Goal: Use online tool/utility: Utilize a website feature to perform a specific function

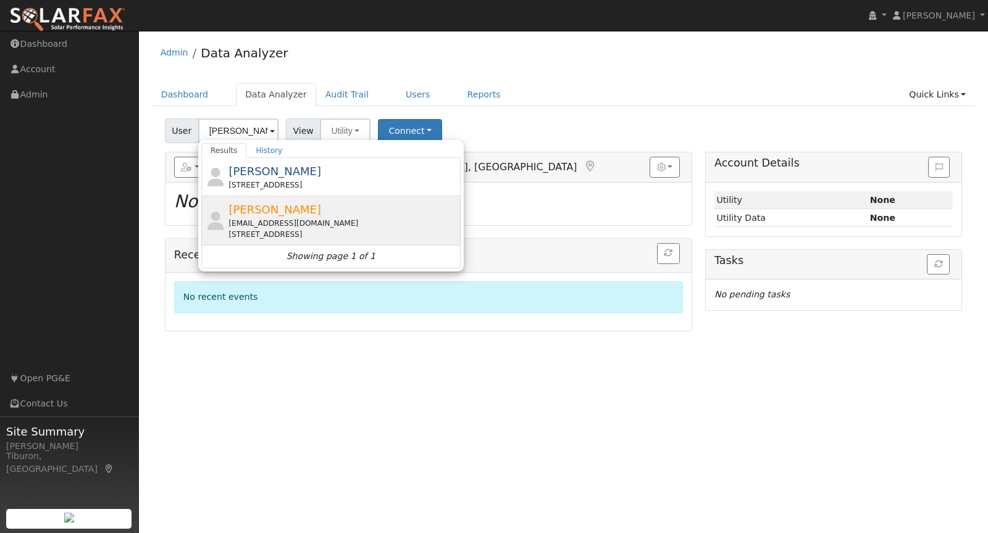
type input "[PERSON_NAME]"
click at [317, 210] on div "Karli Barker karliwanner@yahoo.com 1492 Regent Circle, Lincoln, CA 95648" at bounding box center [342, 220] width 229 height 39
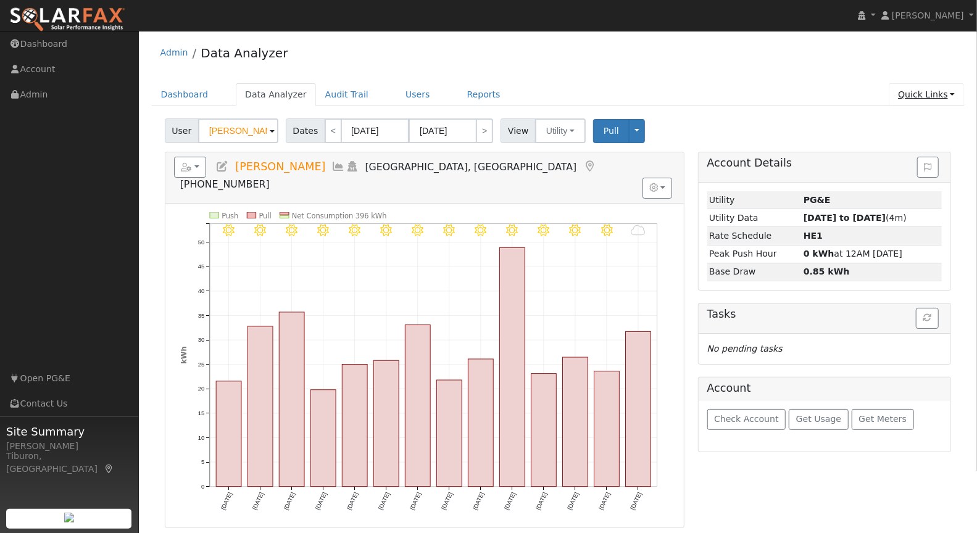
click at [934, 98] on link "Quick Links" at bounding box center [926, 94] width 75 height 23
click at [908, 164] on link "Run a Scenario Report" at bounding box center [901, 164] width 125 height 17
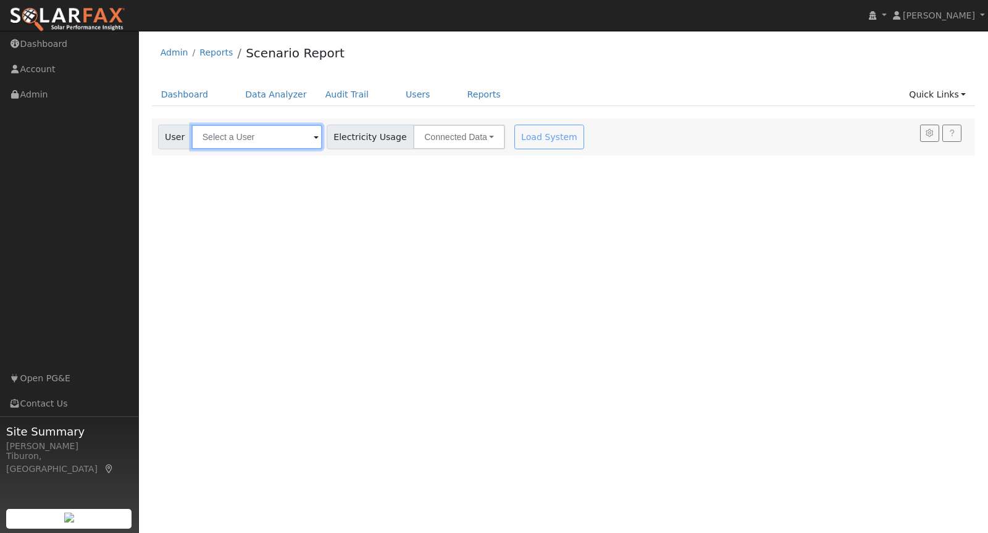
click at [255, 139] on input "text" at bounding box center [256, 137] width 131 height 25
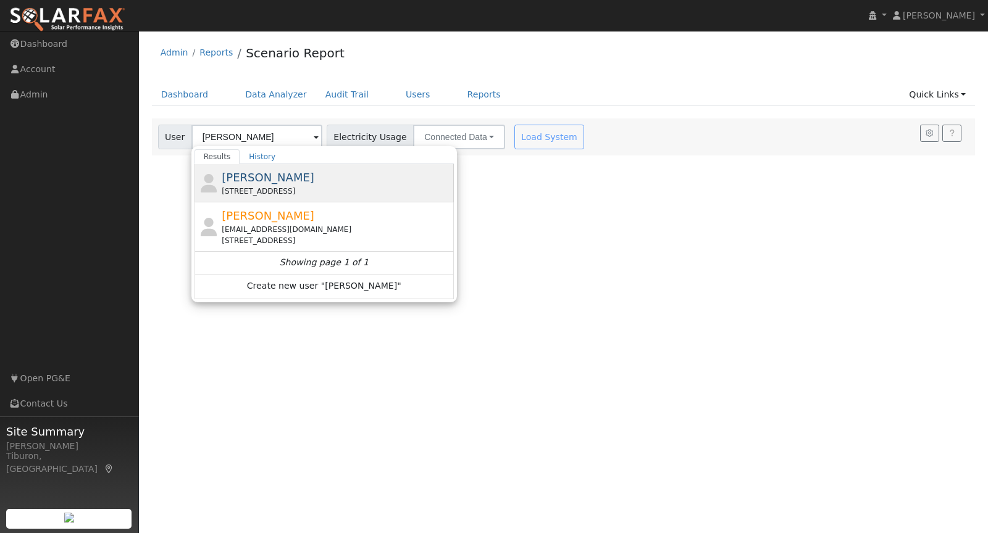
click at [257, 186] on div "[STREET_ADDRESS]" at bounding box center [336, 191] width 229 height 11
type input "[PERSON_NAME]"
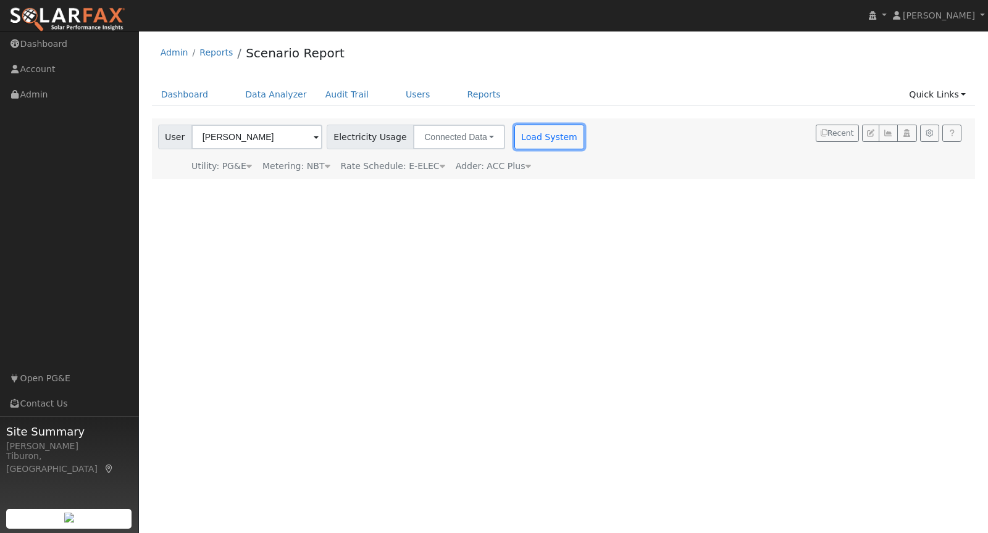
click at [518, 136] on button "Load System" at bounding box center [549, 137] width 70 height 25
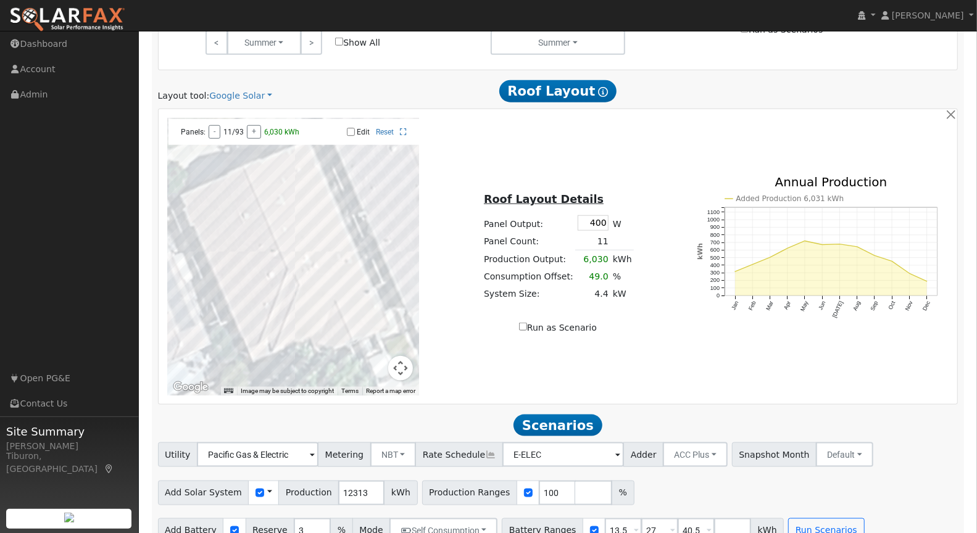
scroll to position [748, 0]
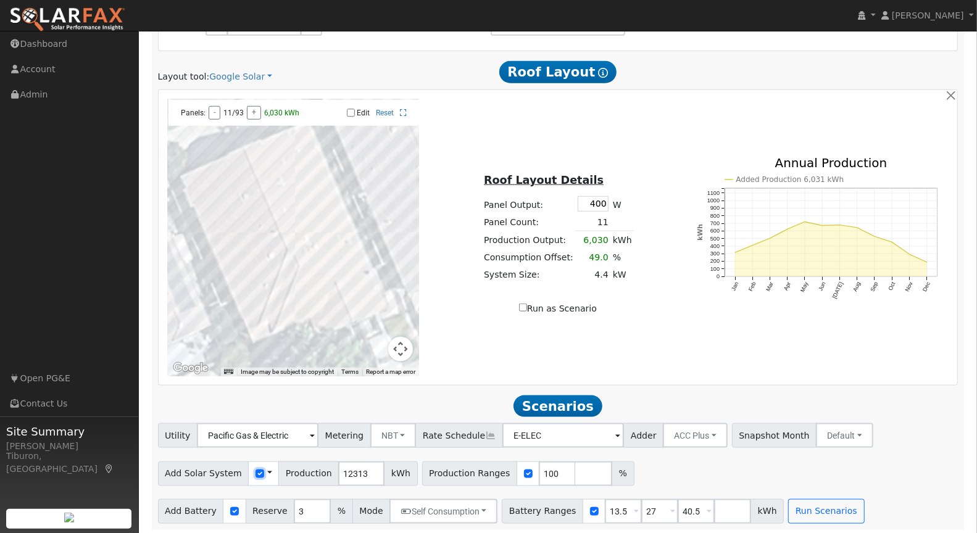
click at [256, 472] on input "checkbox" at bounding box center [260, 474] width 9 height 9
checkbox input "true"
click at [245, 71] on link "Google Solar" at bounding box center [240, 76] width 63 height 13
click at [241, 128] on link "Aurora" at bounding box center [251, 131] width 86 height 17
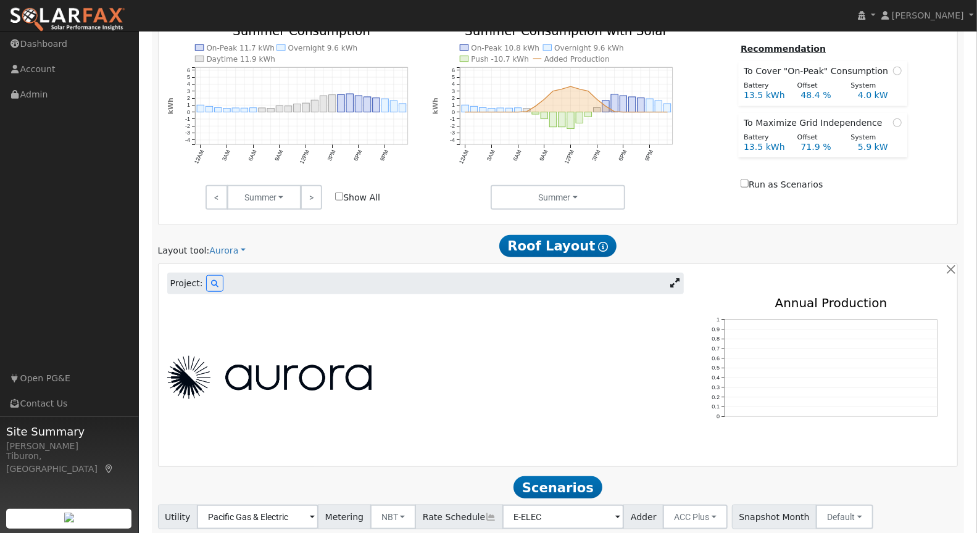
scroll to position [638, 0]
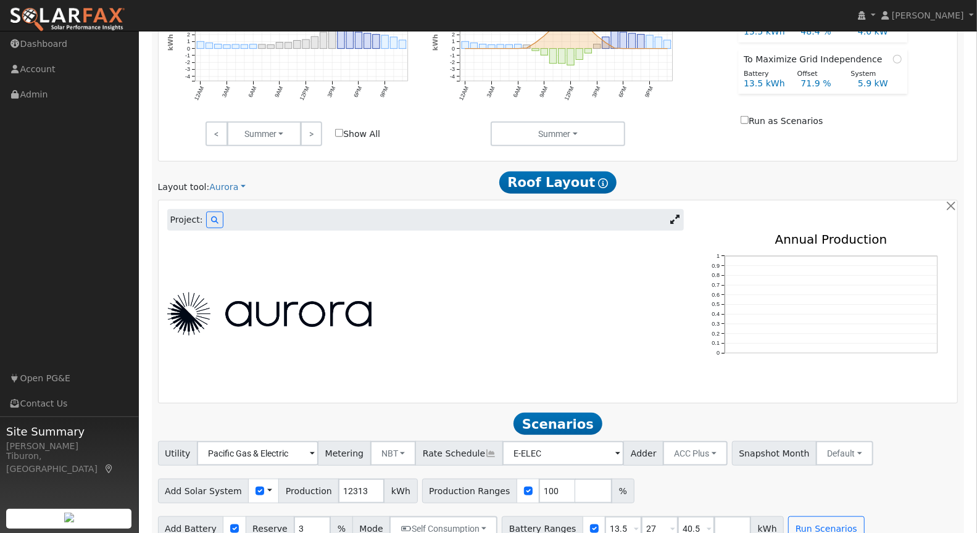
click at [211, 209] on div "Project:" at bounding box center [425, 220] width 517 height 22
click at [212, 217] on icon at bounding box center [214, 220] width 7 height 7
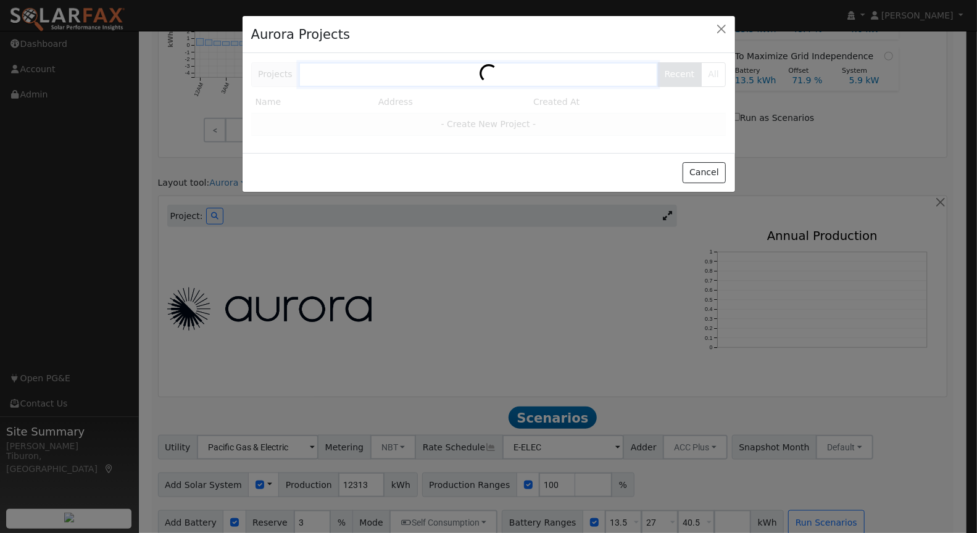
scroll to position [640, 0]
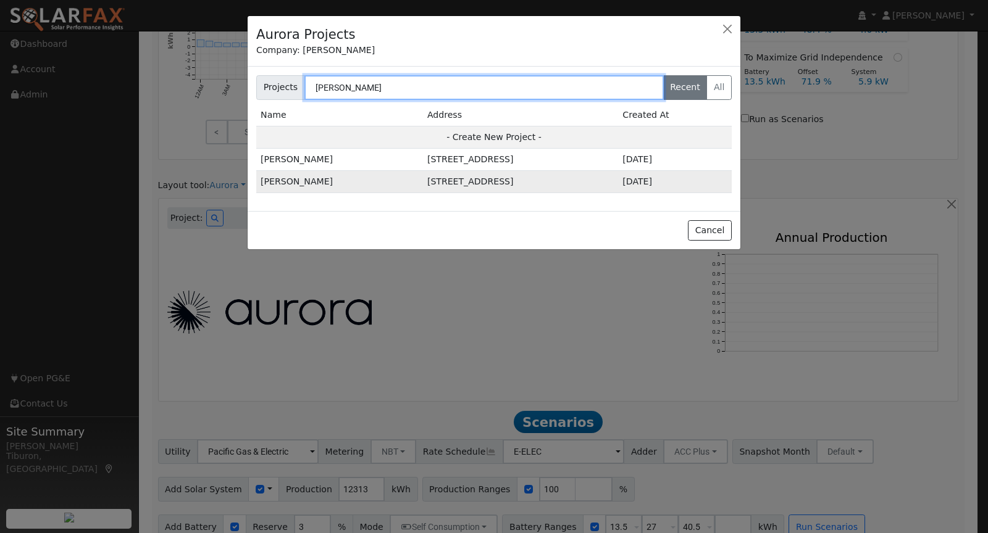
type input "Karl"
click at [430, 178] on td "1492 Regent Cir, Lincoln, CA 95648, USA" at bounding box center [520, 182] width 195 height 22
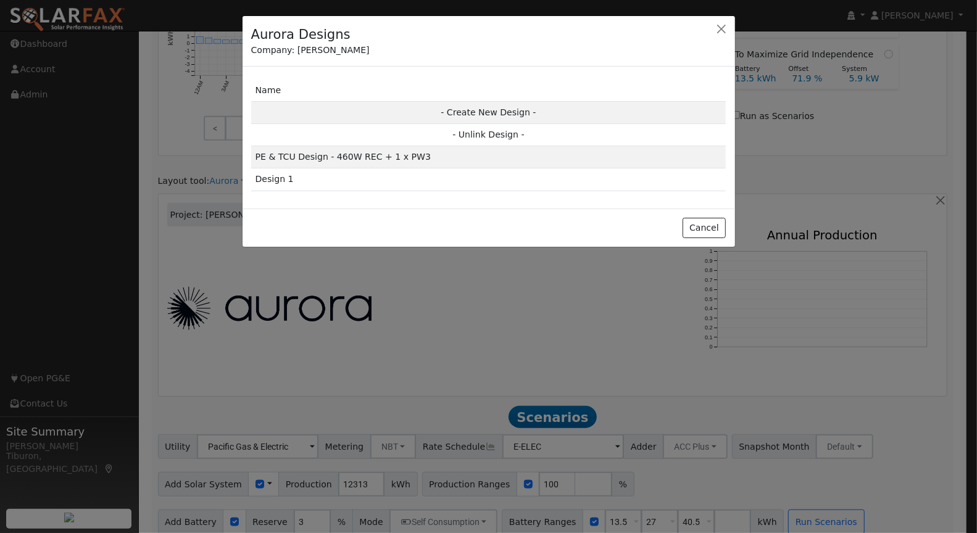
scroll to position [642, 0]
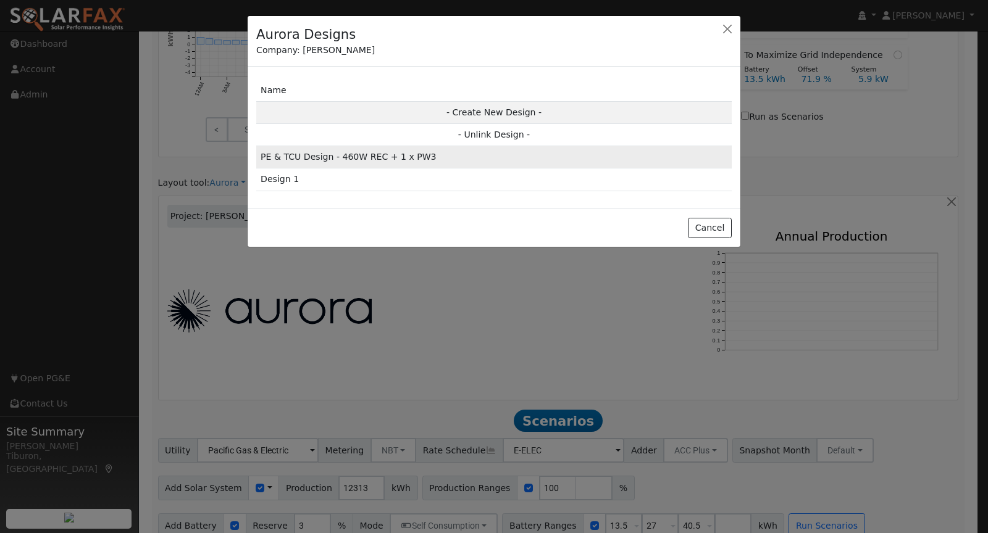
click at [355, 156] on td "PE & TCU Design - 460W REC + 1 x PW3" at bounding box center [493, 157] width 475 height 22
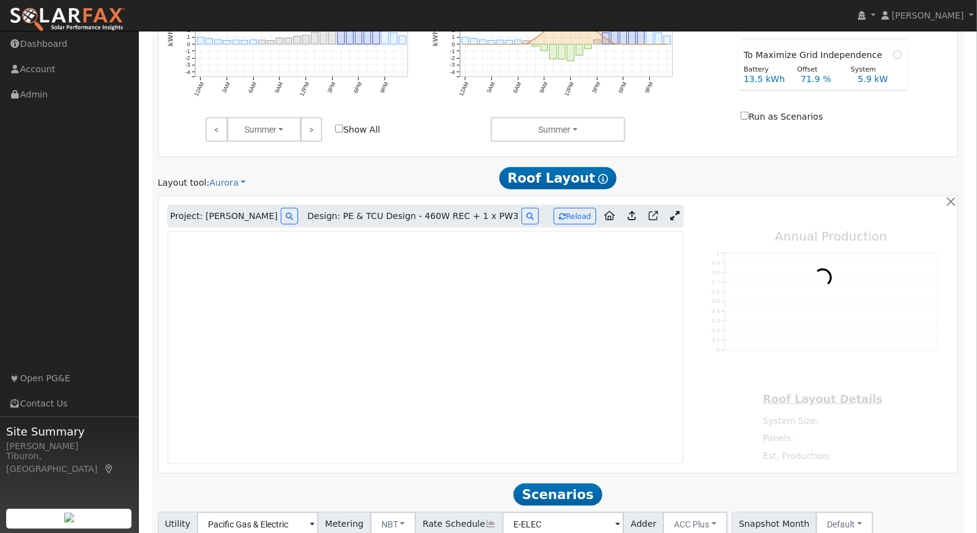
type input "12164"
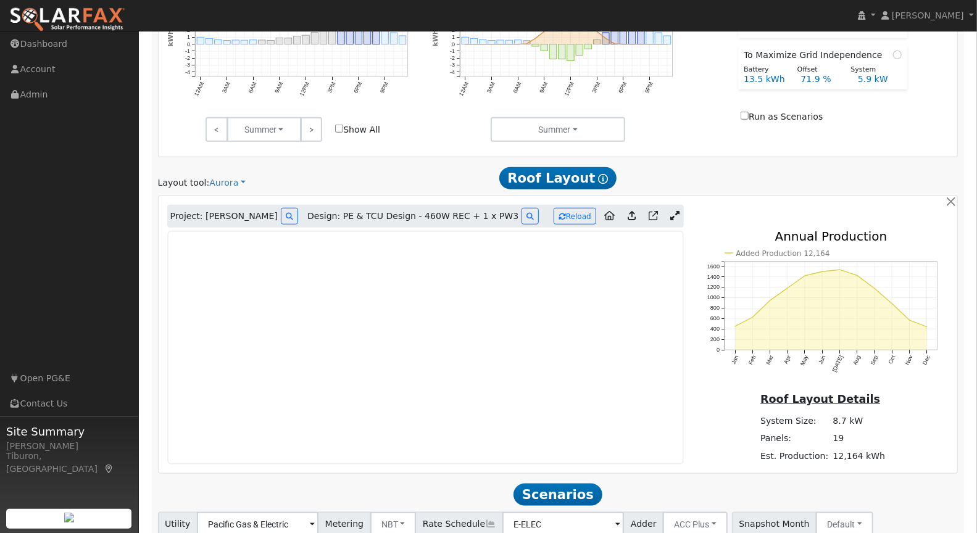
click at [678, 214] on icon at bounding box center [675, 215] width 9 height 9
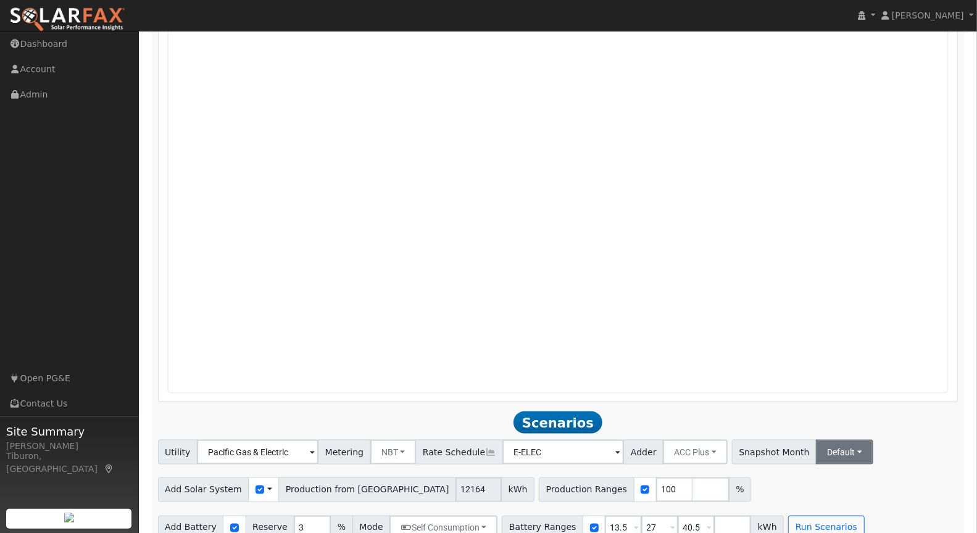
scroll to position [1006, 0]
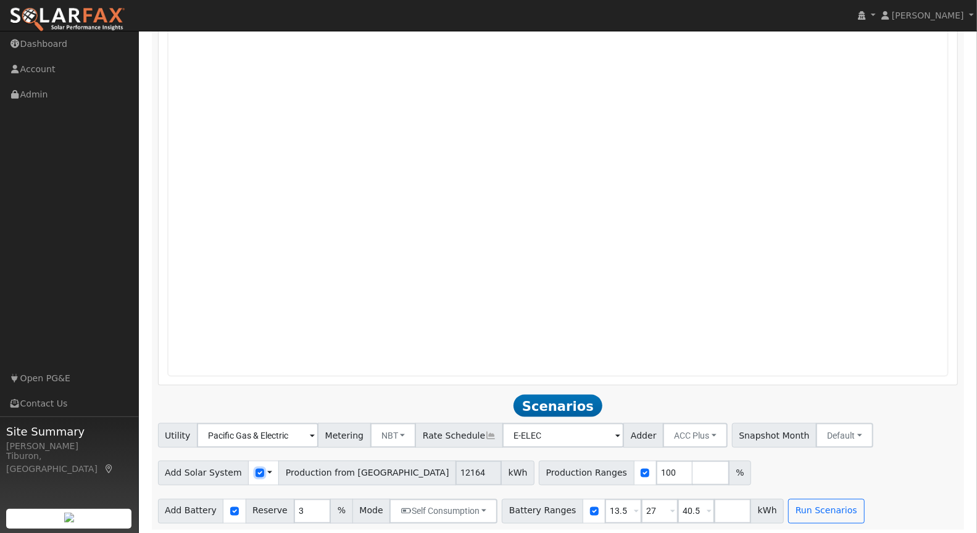
click at [256, 470] on input "checkbox" at bounding box center [260, 473] width 9 height 9
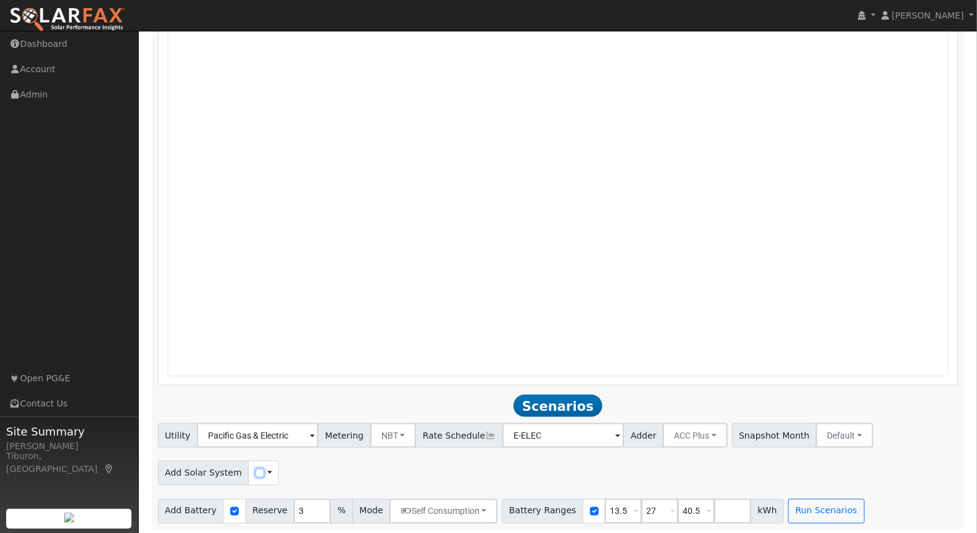
click at [256, 470] on input "checkbox" at bounding box center [260, 473] width 9 height 9
click at [256, 472] on input "checkbox" at bounding box center [260, 473] width 9 height 9
checkbox input "true"
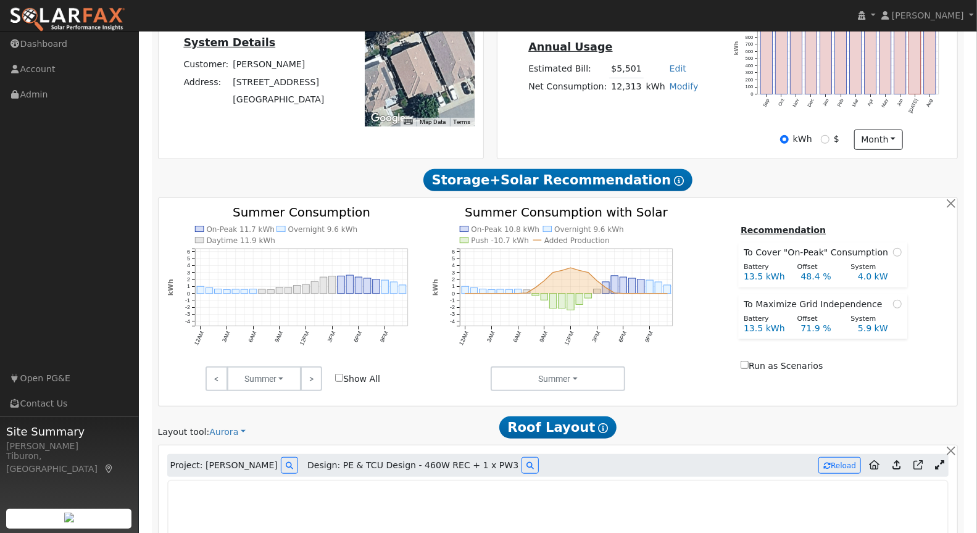
scroll to position [0, 0]
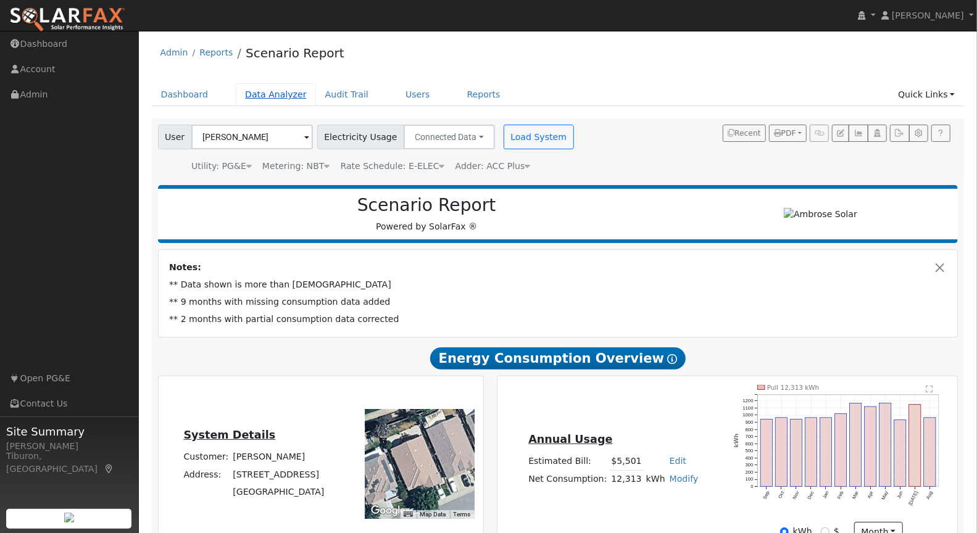
click at [272, 98] on link "Data Analyzer" at bounding box center [276, 94] width 80 height 23
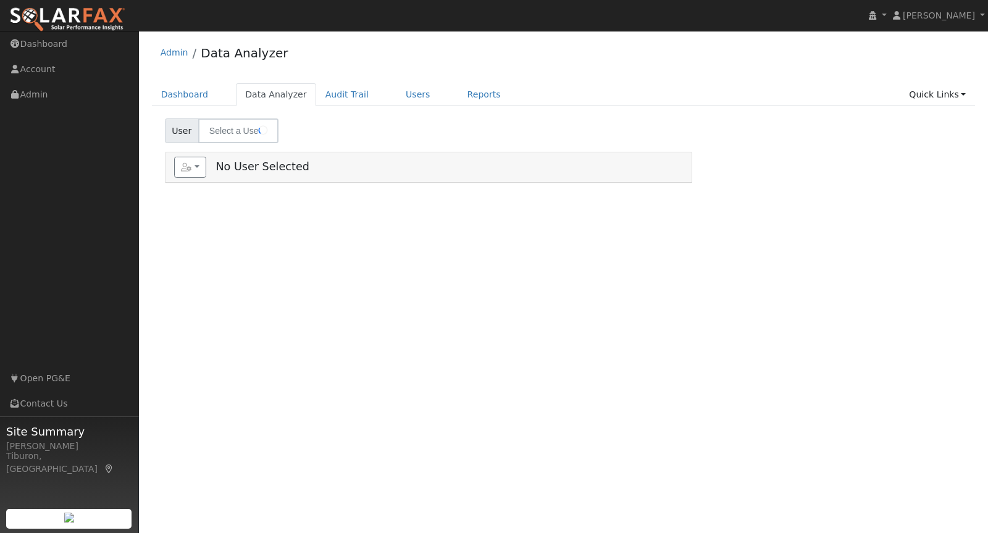
select select "8"
type input "[PERSON_NAME]"
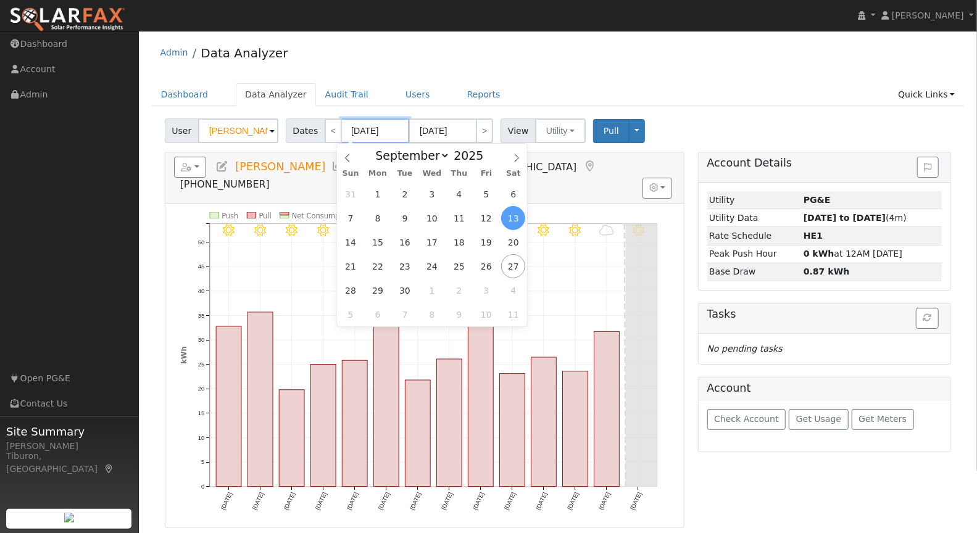
click at [362, 133] on input "[DATE]" at bounding box center [375, 131] width 68 height 25
click at [487, 159] on span at bounding box center [491, 159] width 9 height 7
type input "2024"
click at [424, 159] on select "January February March April May June July August September October November De…" at bounding box center [409, 155] width 81 height 15
click at [373, 148] on select "January February March April May June July August September October November De…" at bounding box center [409, 155] width 81 height 15
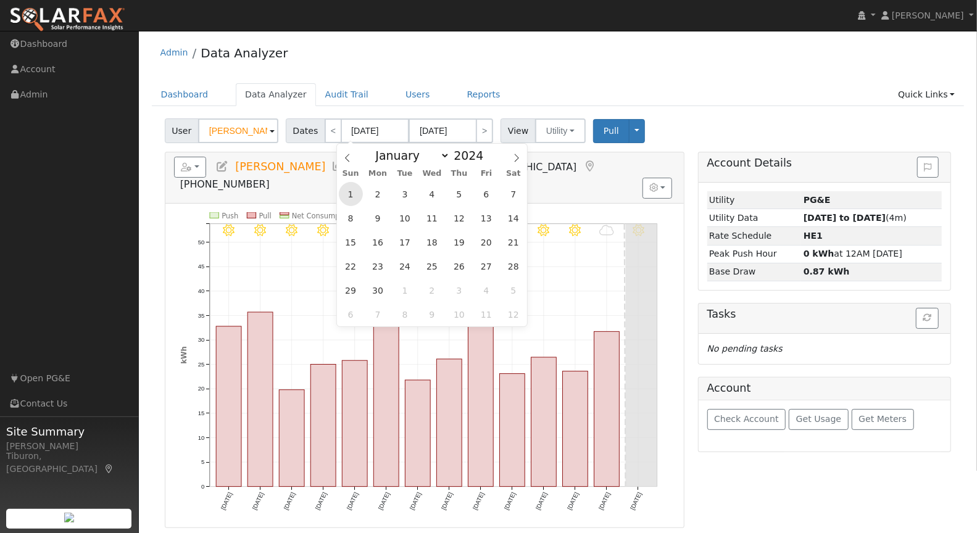
click at [345, 191] on span "1" at bounding box center [351, 194] width 24 height 24
type input "[DATE]"
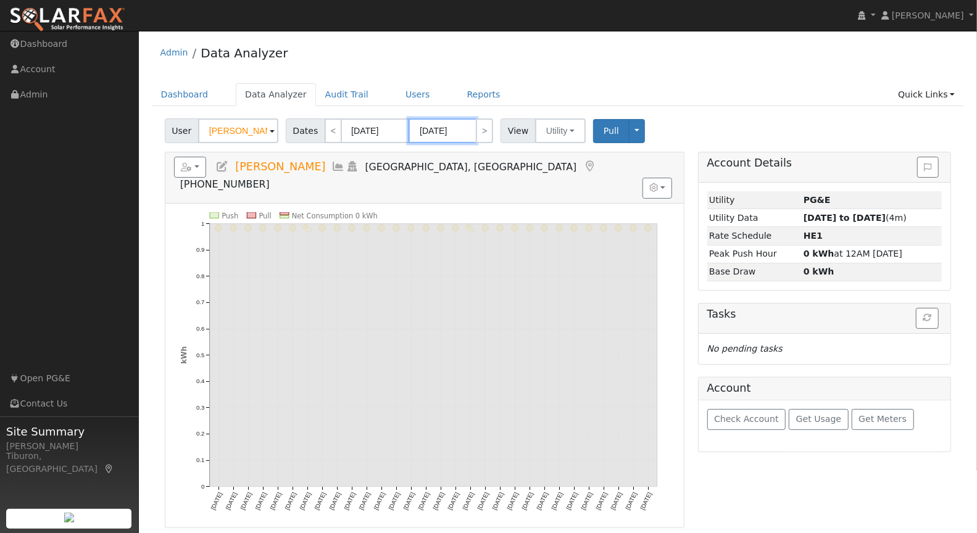
click at [454, 132] on input "[DATE]" at bounding box center [443, 131] width 68 height 25
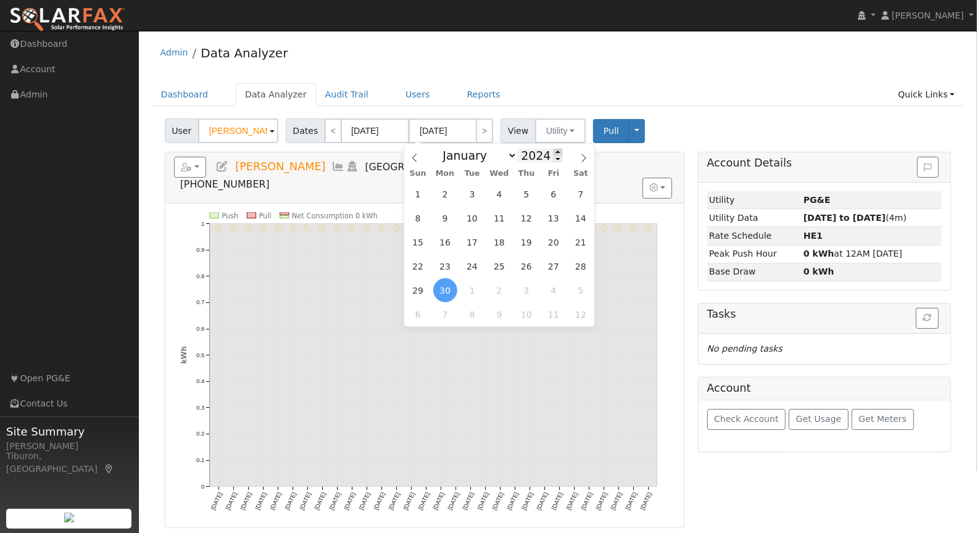
click at [554, 151] on span at bounding box center [558, 152] width 9 height 7
type input "2025"
click at [416, 196] on span "31" at bounding box center [418, 194] width 24 height 24
type input "[DATE]"
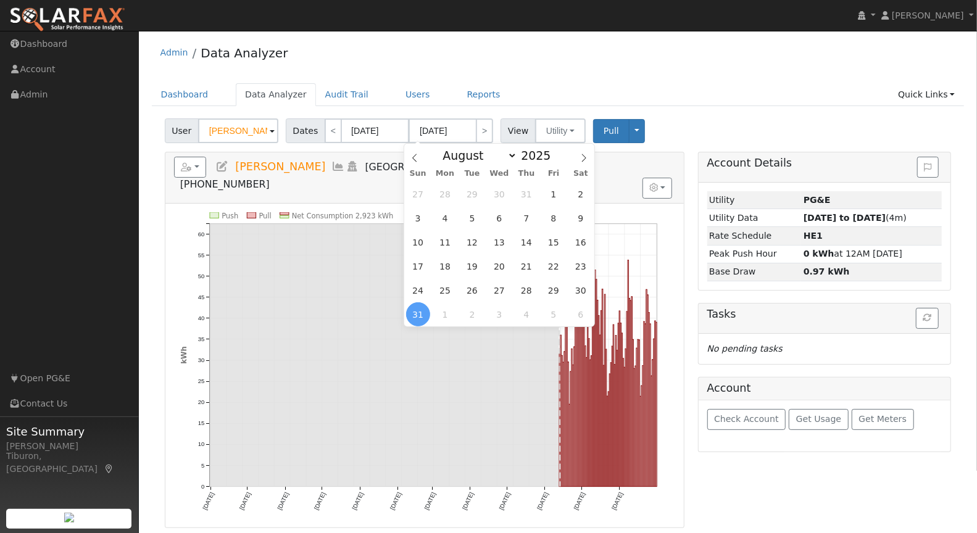
click at [678, 116] on div "User [PERSON_NAME] Account Default Account Default Account [STREET_ADDRESS] Pri…" at bounding box center [558, 128] width 792 height 29
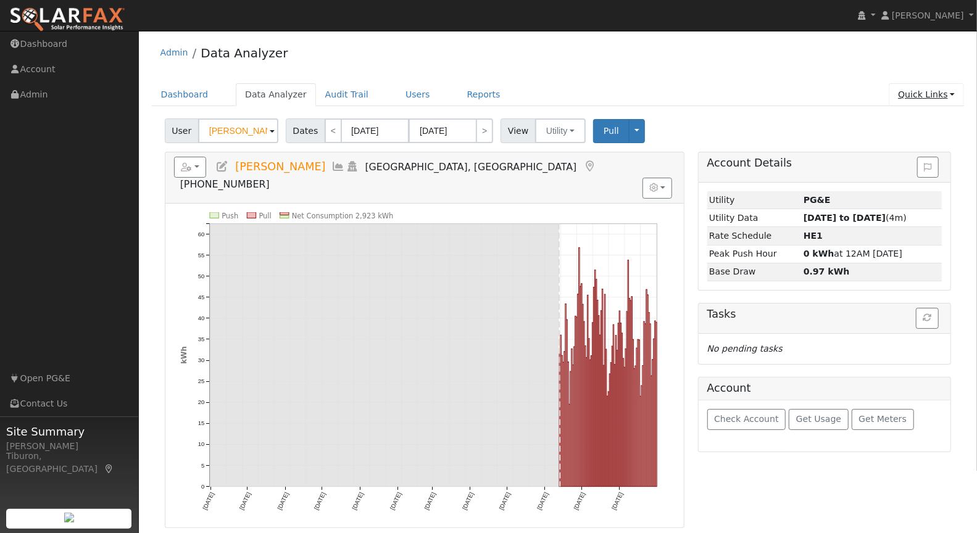
click at [934, 93] on link "Quick Links" at bounding box center [926, 94] width 75 height 23
click at [913, 163] on link "Run a Scenario Report" at bounding box center [901, 164] width 125 height 17
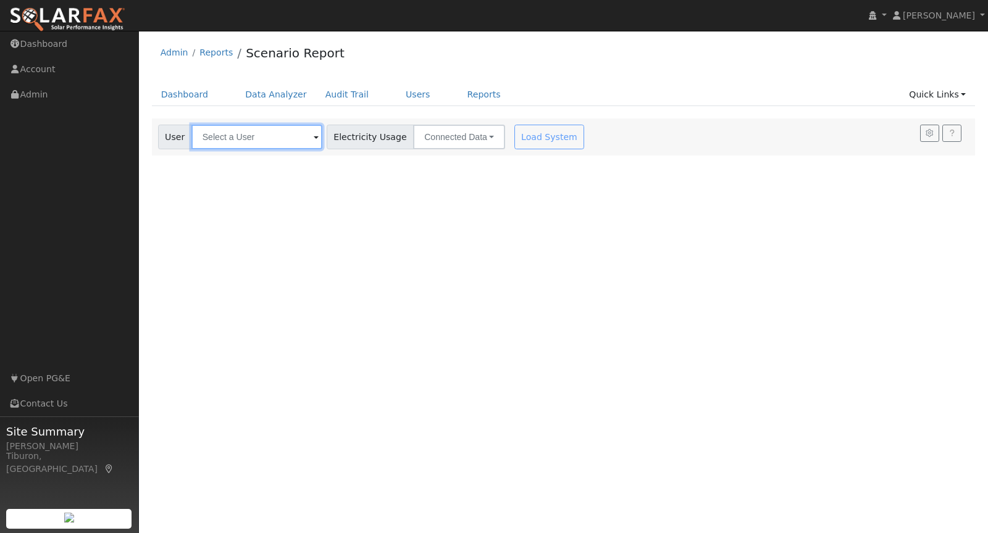
click at [283, 141] on input "text" at bounding box center [256, 137] width 131 height 25
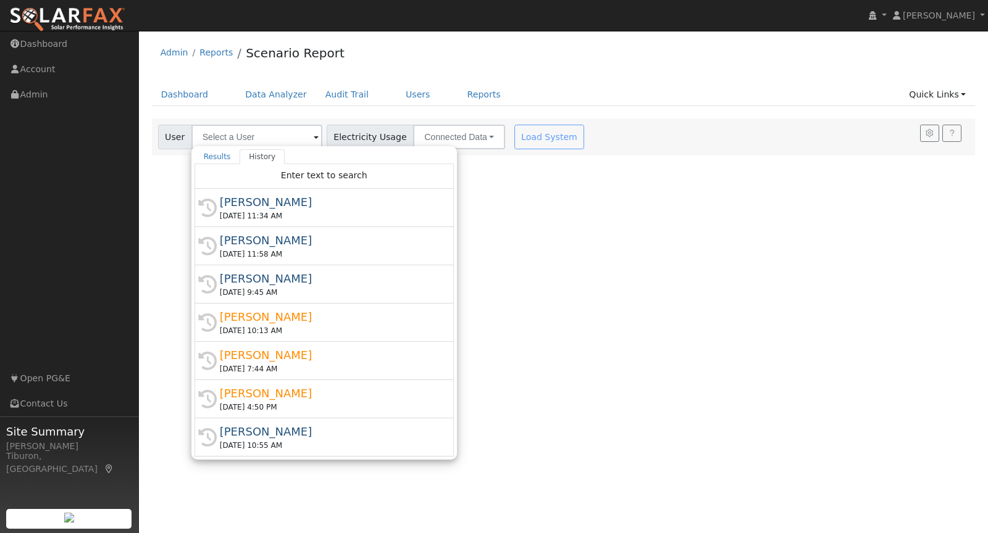
click at [264, 201] on div "[PERSON_NAME]" at bounding box center [330, 202] width 220 height 17
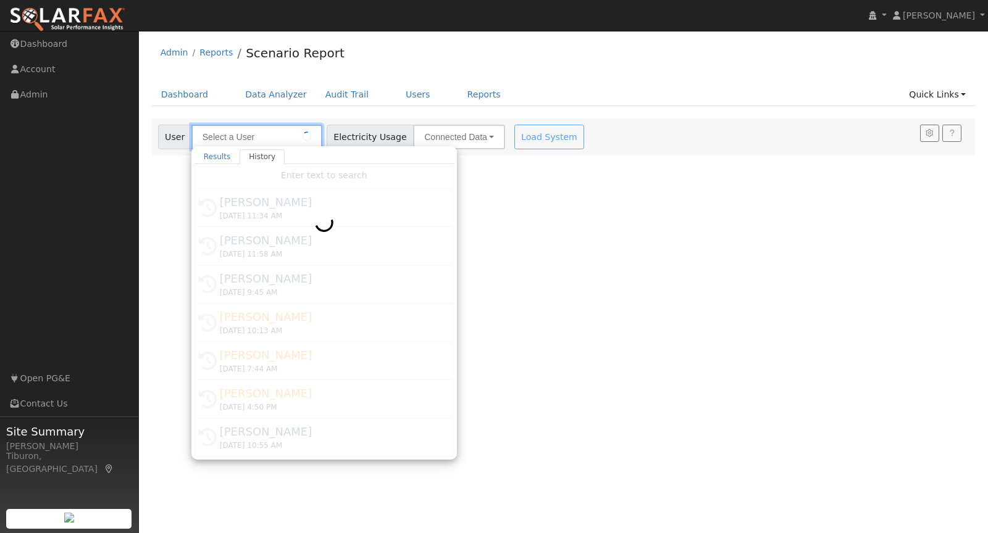
type input "[PERSON_NAME]"
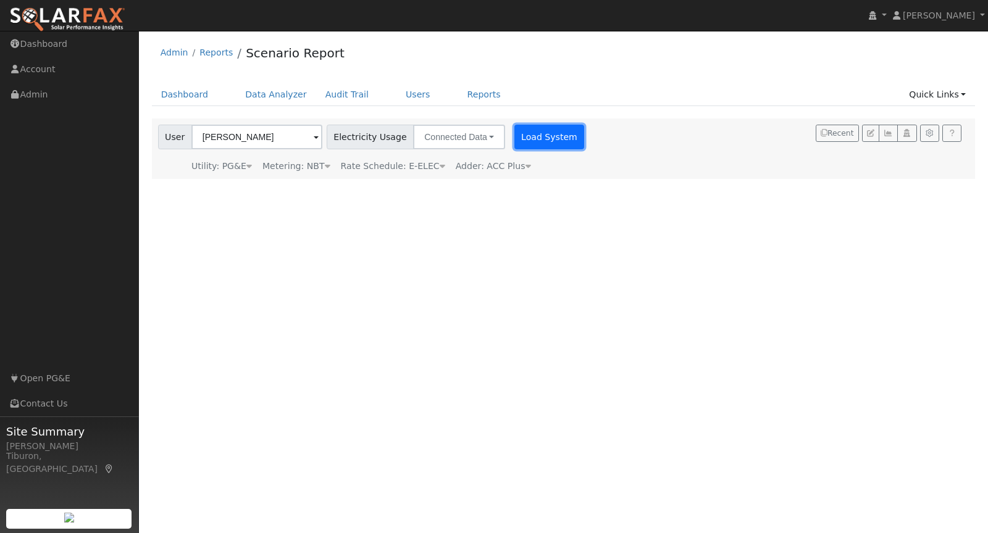
click at [514, 127] on button "Load System" at bounding box center [549, 137] width 70 height 25
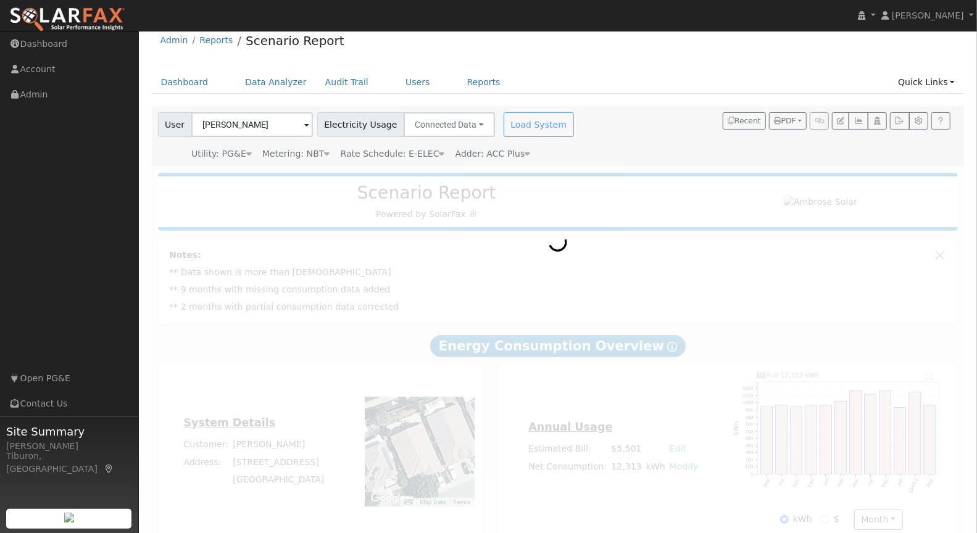
scroll to position [28, 0]
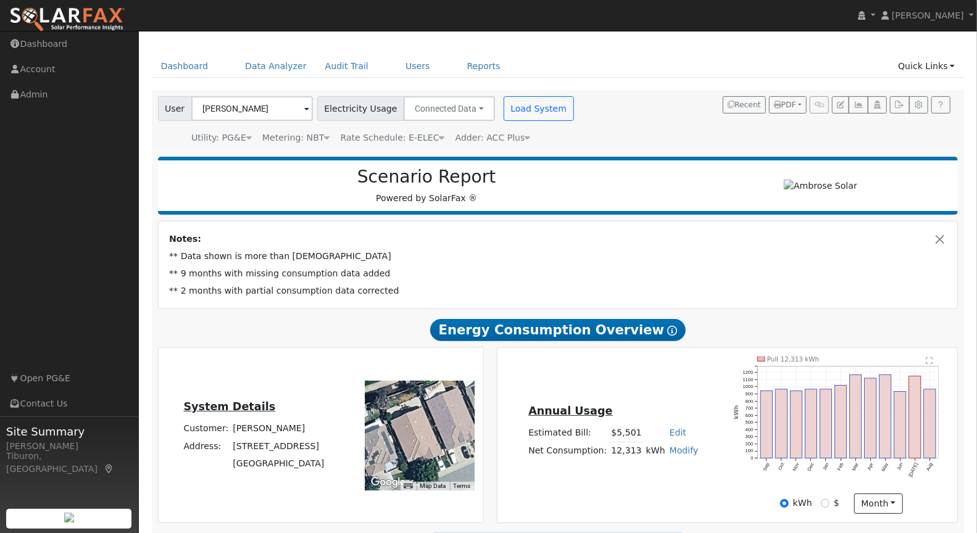
type input "11919"
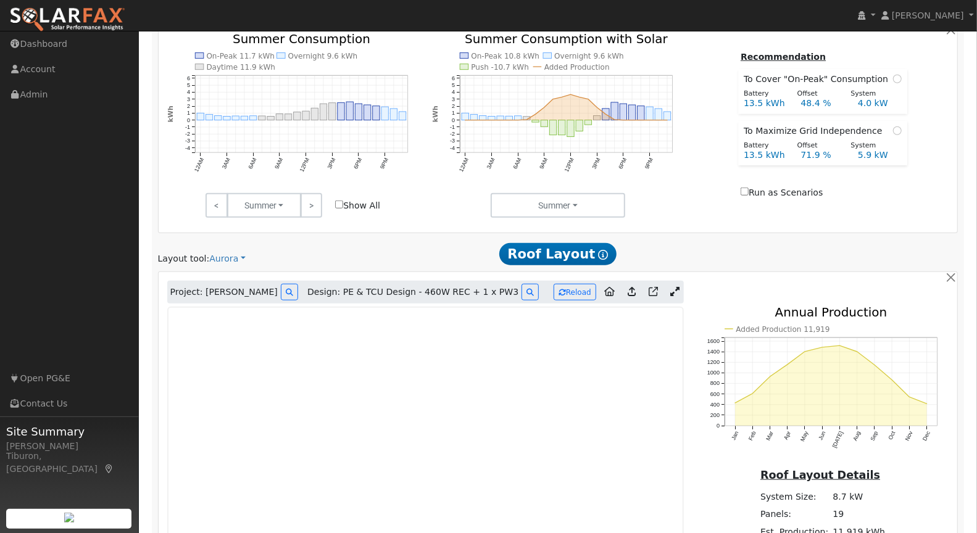
scroll to position [730, 0]
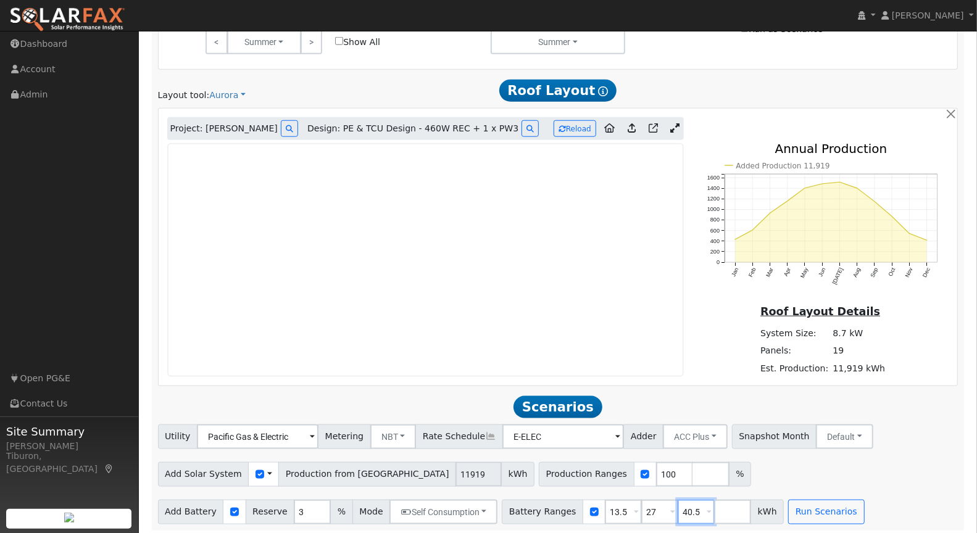
drag, startPoint x: 691, startPoint y: 509, endPoint x: 640, endPoint y: 517, distance: 51.8
click at [640, 517] on div "Battery Ranges 13.5 Overrides Reserve % Mode None None Self Consumption Peak Sa…" at bounding box center [643, 512] width 282 height 25
drag, startPoint x: 683, startPoint y: 511, endPoint x: 650, endPoint y: 511, distance: 33.3
click at [650, 511] on div "Battery Ranges 13.5 Overrides Reserve % Mode None None Self Consumption Peak Sa…" at bounding box center [643, 512] width 282 height 25
drag, startPoint x: 643, startPoint y: 509, endPoint x: 620, endPoint y: 508, distance: 23.5
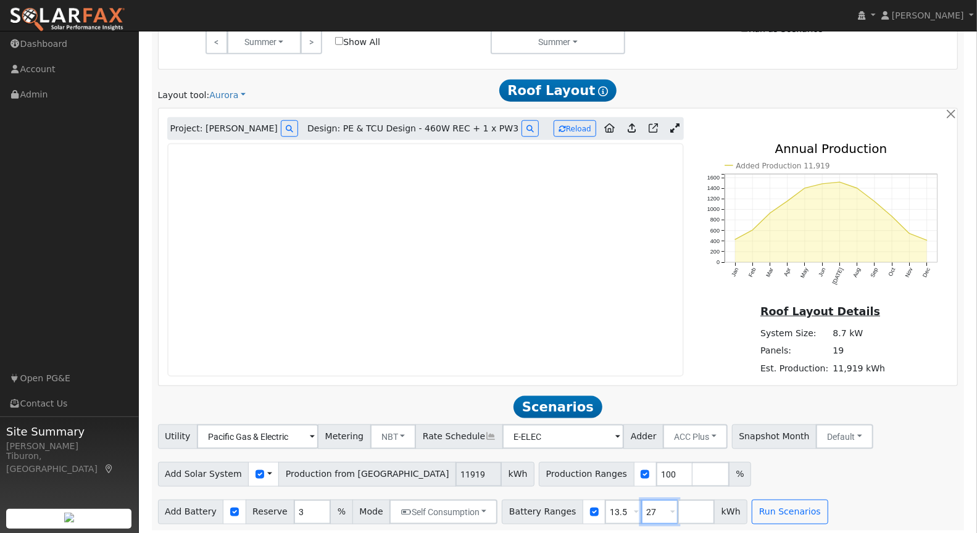
click at [620, 508] on div "Battery Ranges 13.5 Overrides Reserve % Mode None None Self Consumption Peak Sa…" at bounding box center [625, 512] width 246 height 25
click at [728, 508] on button "Run Scenarios" at bounding box center [754, 512] width 76 height 25
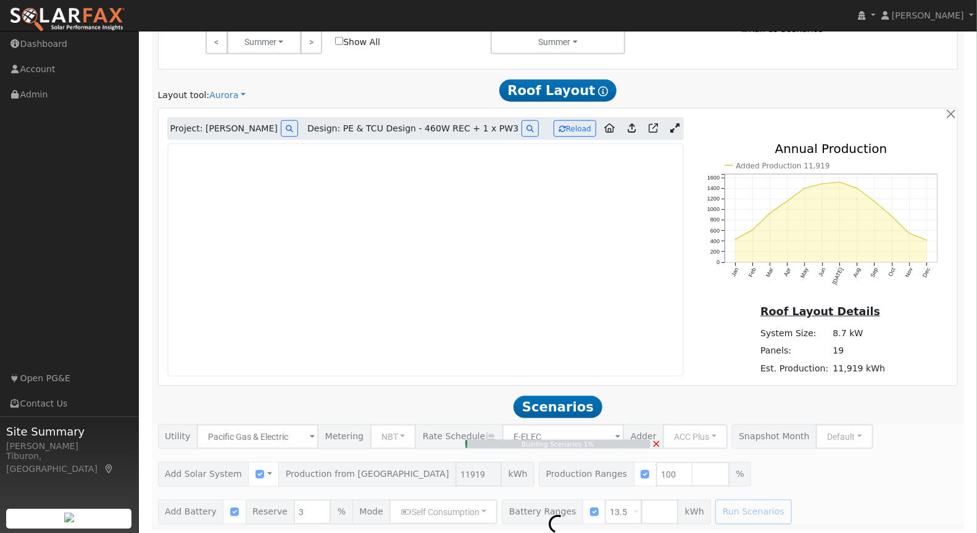
type input "7.9"
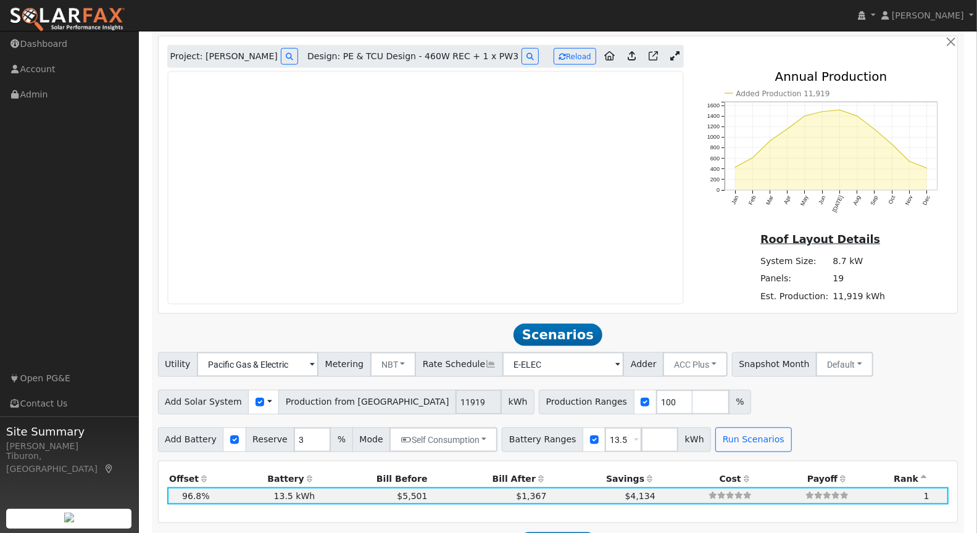
scroll to position [683, 0]
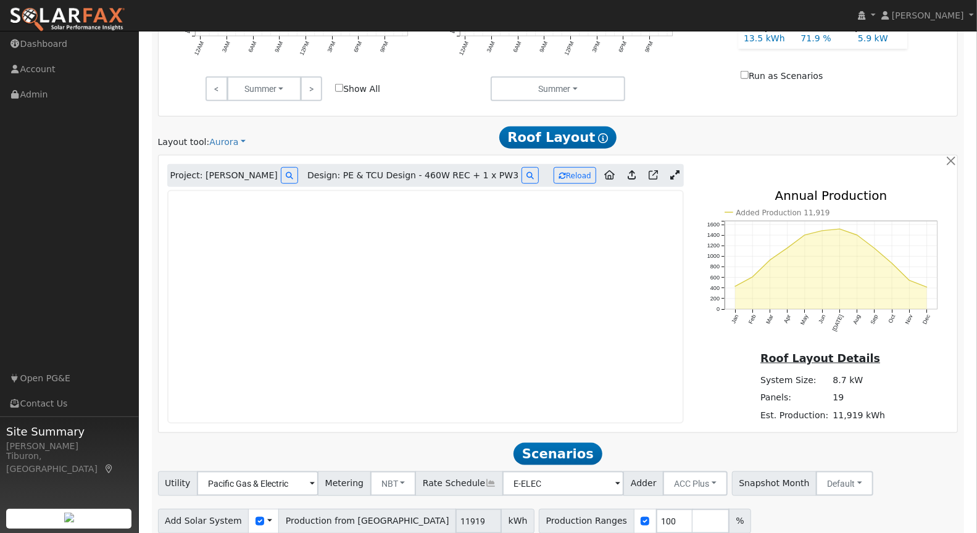
click at [678, 170] on icon at bounding box center [675, 174] width 9 height 9
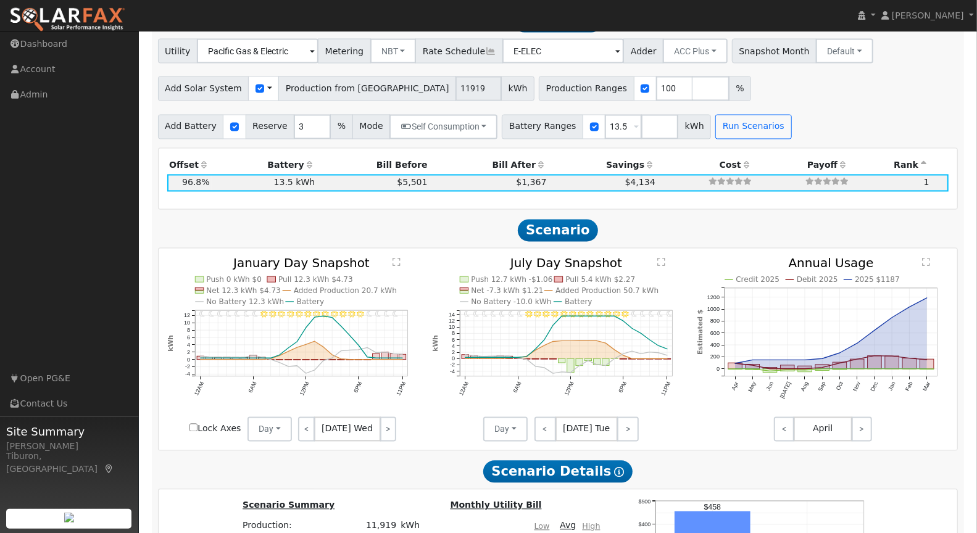
scroll to position [1312, 0]
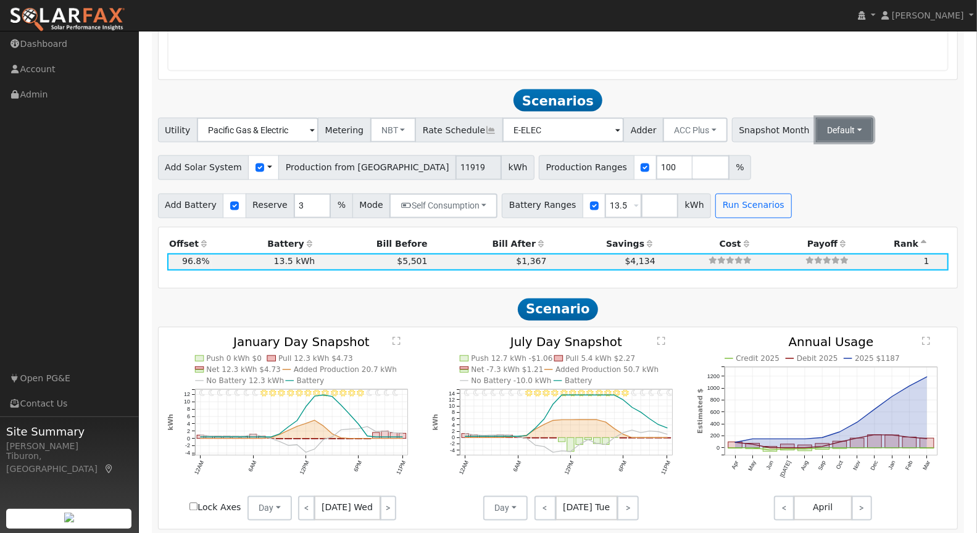
click at [816, 128] on button "Default" at bounding box center [844, 130] width 57 height 25
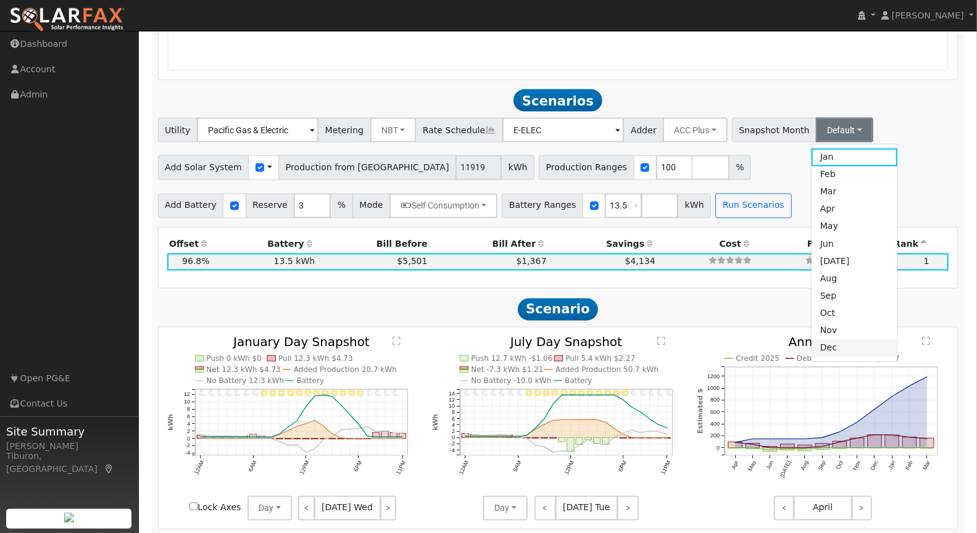
click at [812, 352] on link "Dec" at bounding box center [855, 348] width 86 height 17
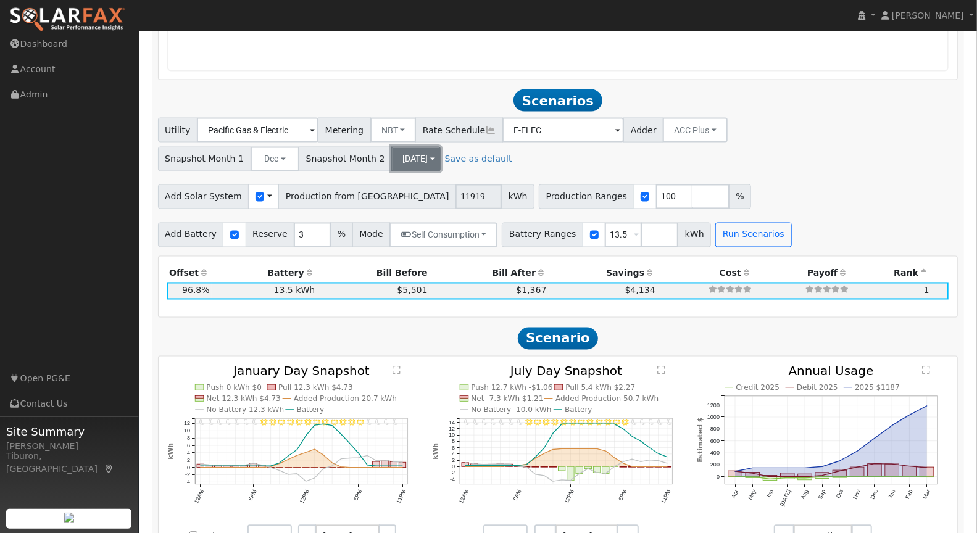
click at [391, 157] on button "Jul" at bounding box center [415, 159] width 49 height 25
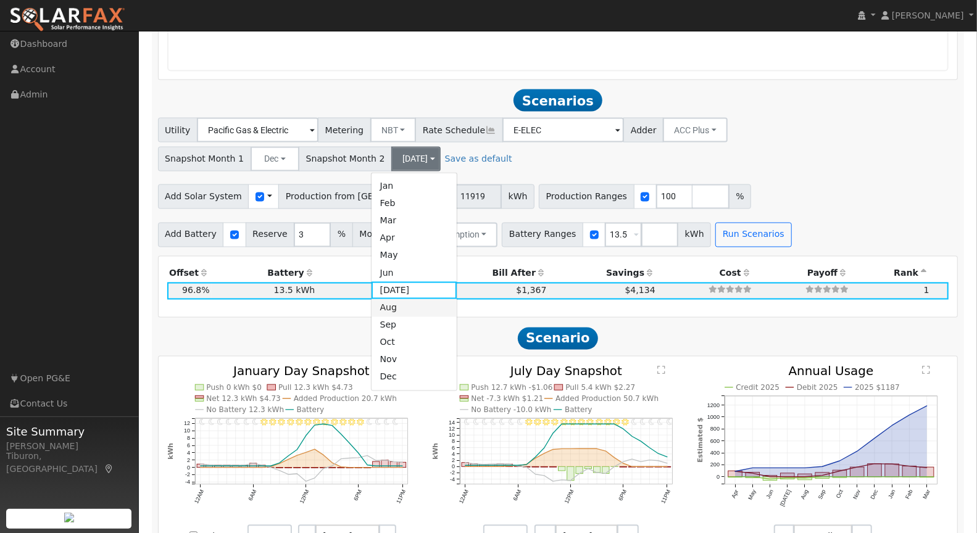
click at [404, 309] on link "Aug" at bounding box center [415, 307] width 86 height 17
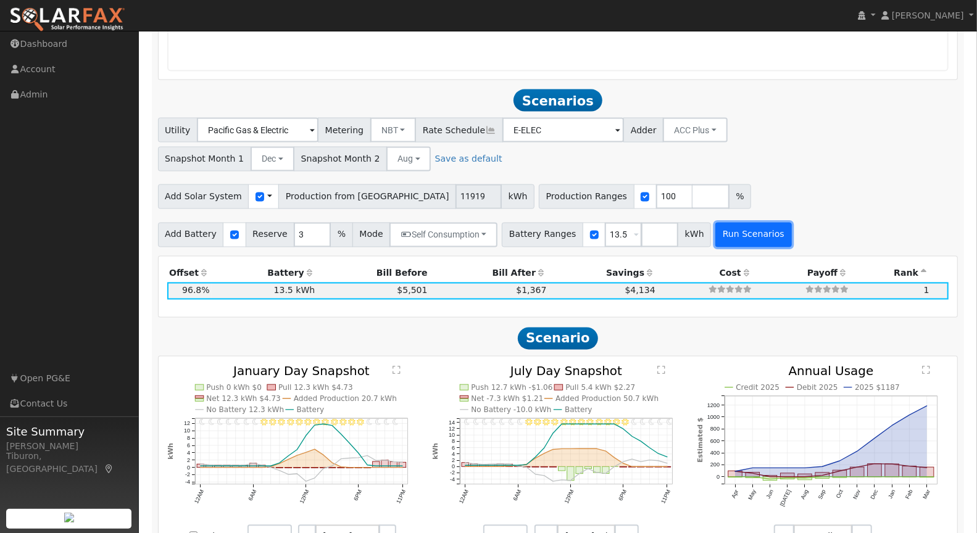
click at [737, 231] on button "Run Scenarios" at bounding box center [754, 235] width 76 height 25
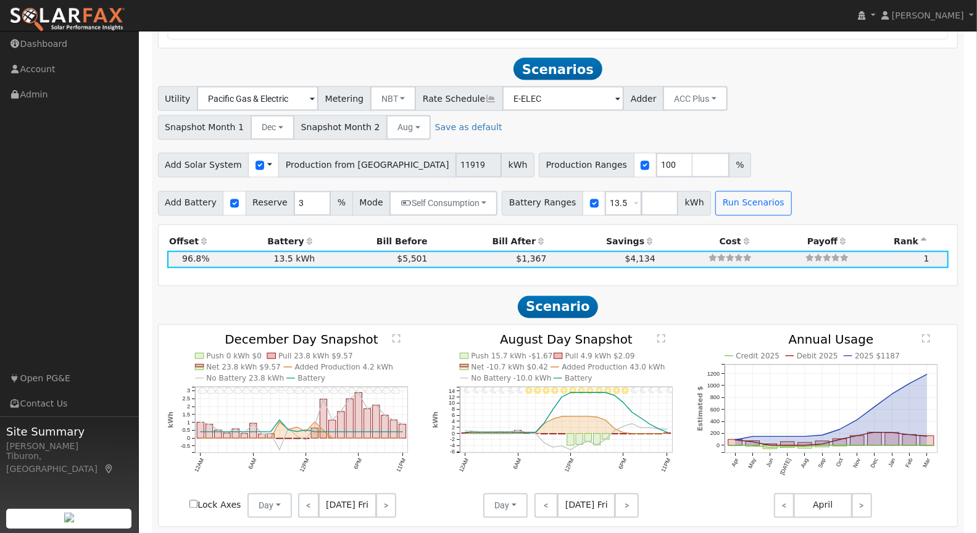
scroll to position [1362, 0]
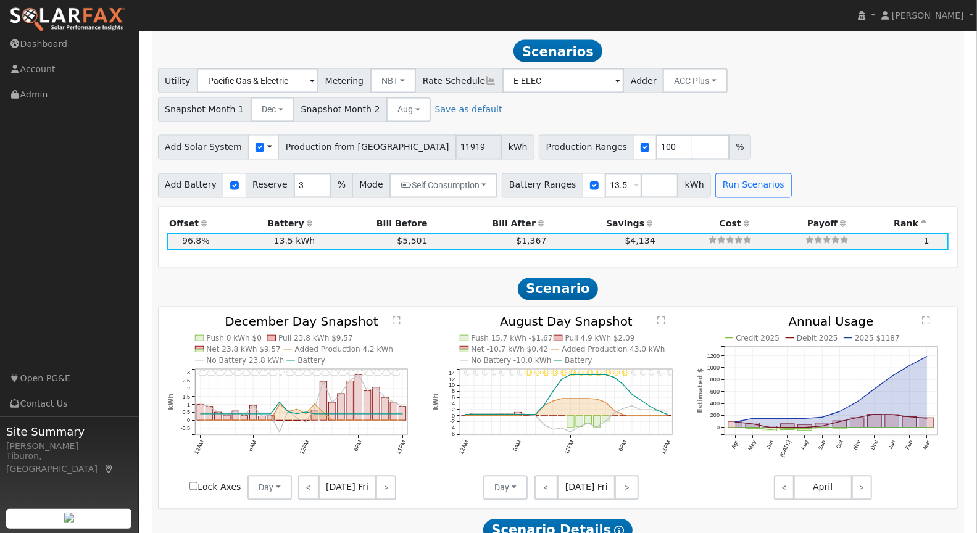
click at [398, 320] on text "" at bounding box center [397, 320] width 8 height 9
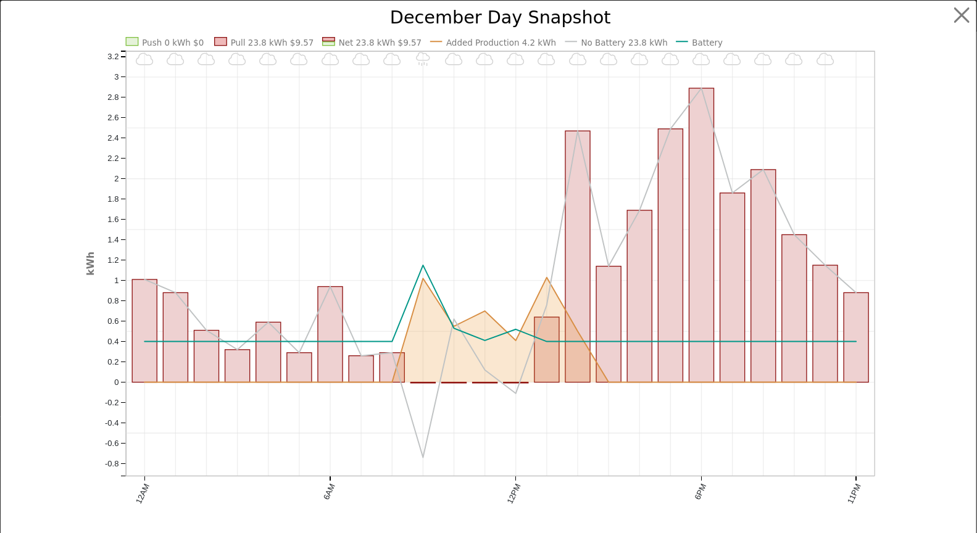
scroll to position [1366, 0]
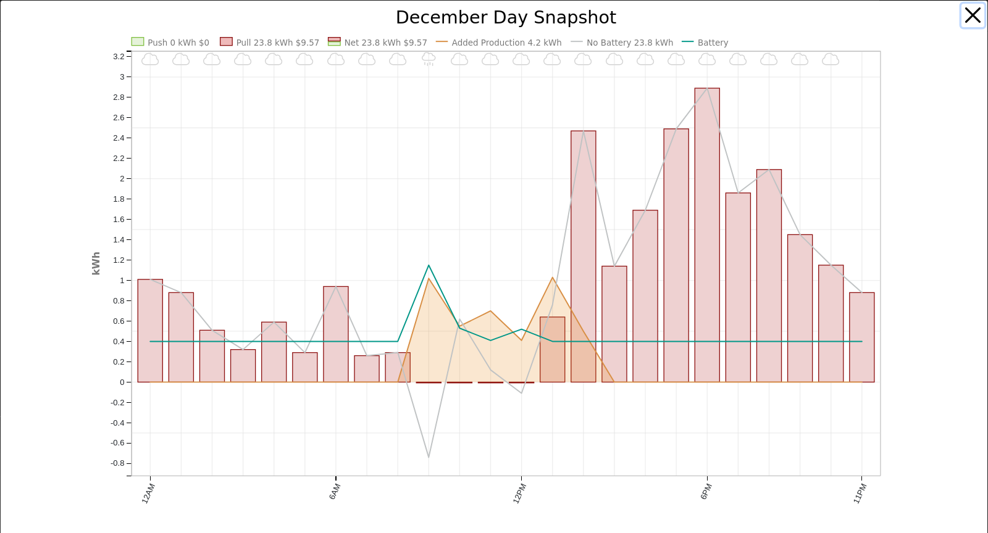
click at [964, 15] on button "button" at bounding box center [972, 15] width 23 height 23
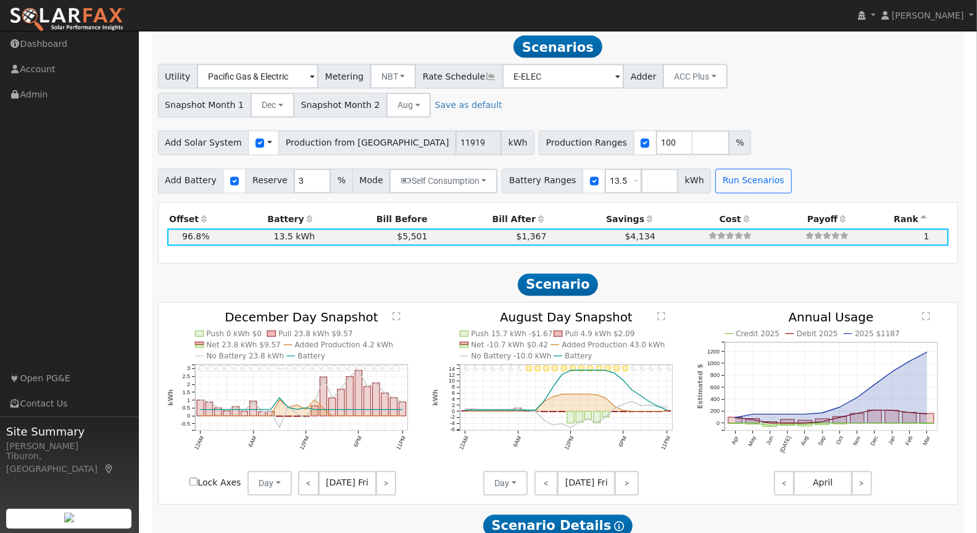
click at [191, 479] on input "Lock Axes" at bounding box center [194, 483] width 8 height 8
checkbox input "true"
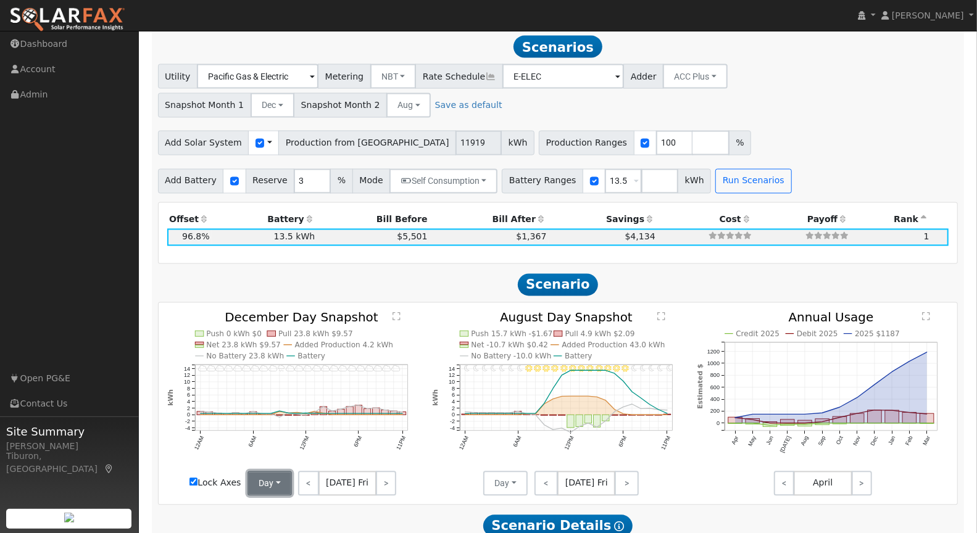
click at [264, 485] on button "Day" at bounding box center [270, 484] width 44 height 25
click at [291, 458] on link "Month Average" at bounding box center [291, 456] width 86 height 17
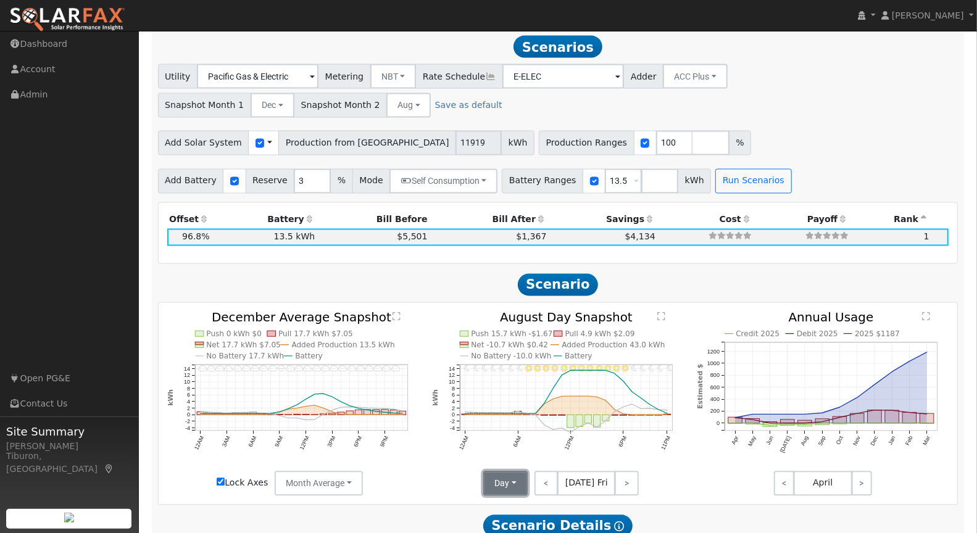
click at [506, 483] on button "Day" at bounding box center [505, 484] width 44 height 25
click at [518, 457] on link "Month Average" at bounding box center [528, 456] width 86 height 17
click at [398, 314] on text "" at bounding box center [397, 316] width 8 height 9
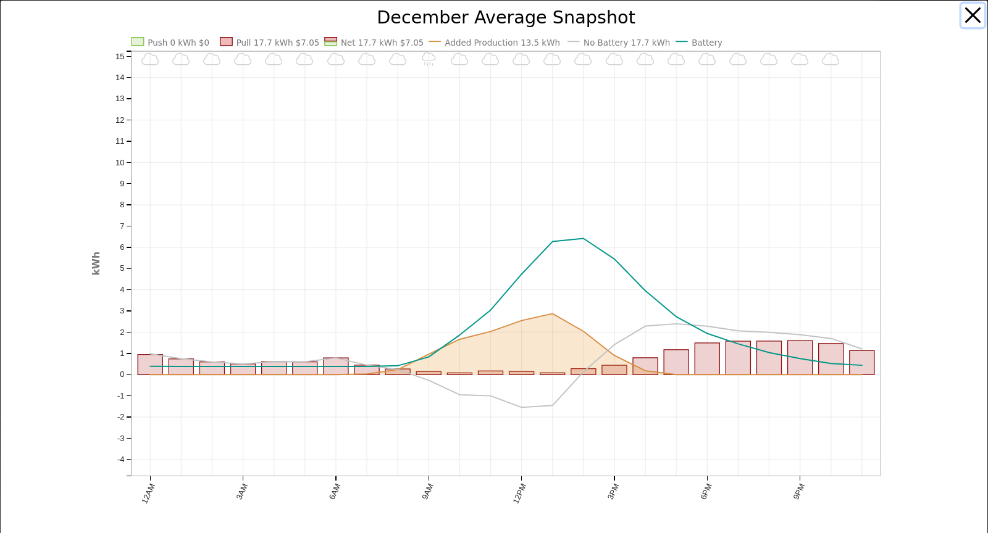
click at [968, 11] on button "button" at bounding box center [972, 15] width 23 height 23
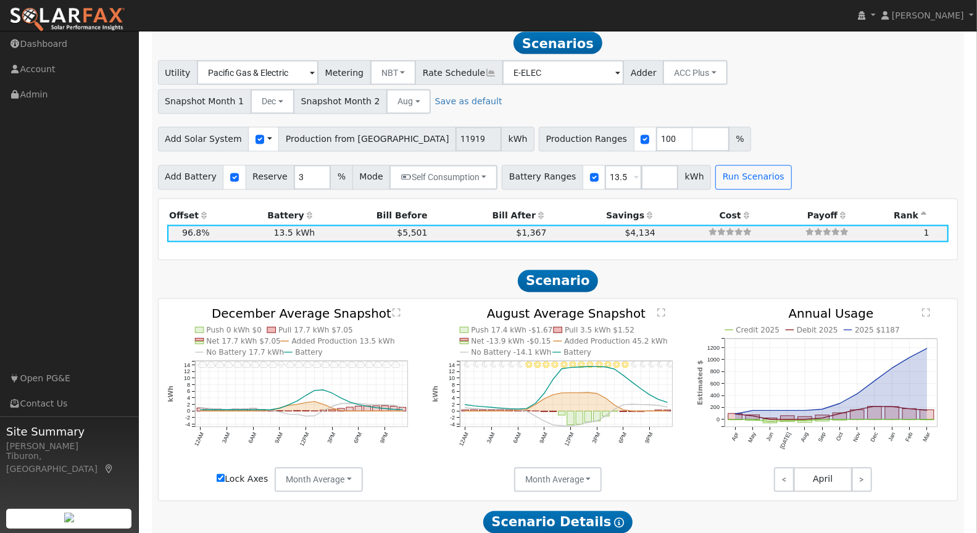
click at [663, 309] on text "" at bounding box center [662, 312] width 8 height 9
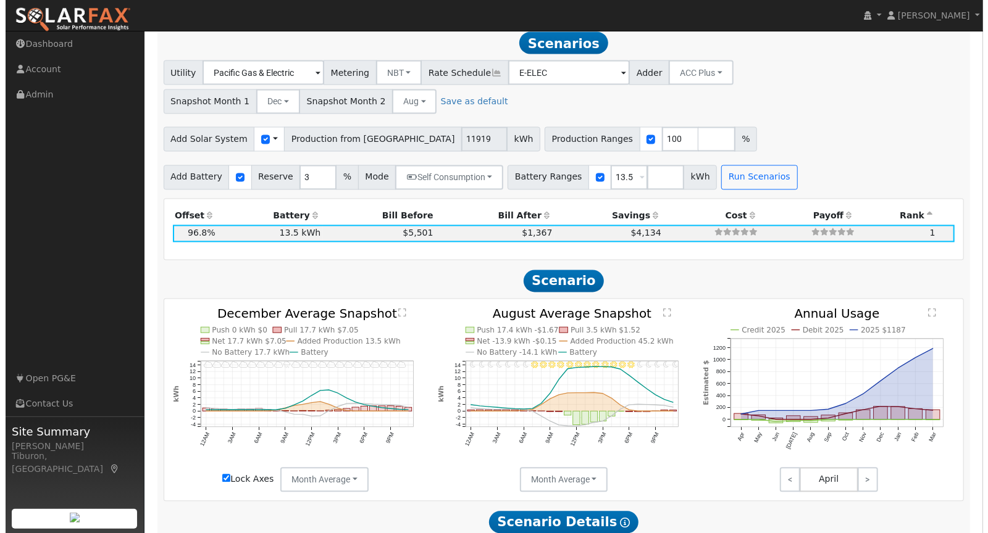
scroll to position [1374, 0]
